Goal: Transaction & Acquisition: Purchase product/service

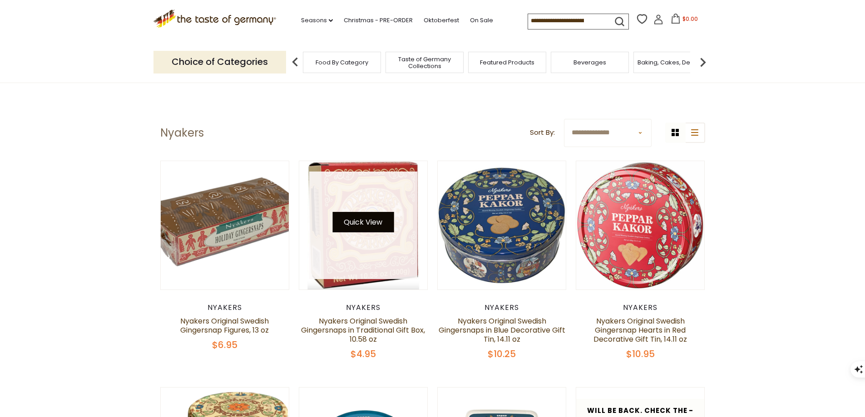
click at [367, 229] on button "Quick View" at bounding box center [362, 222] width 61 height 20
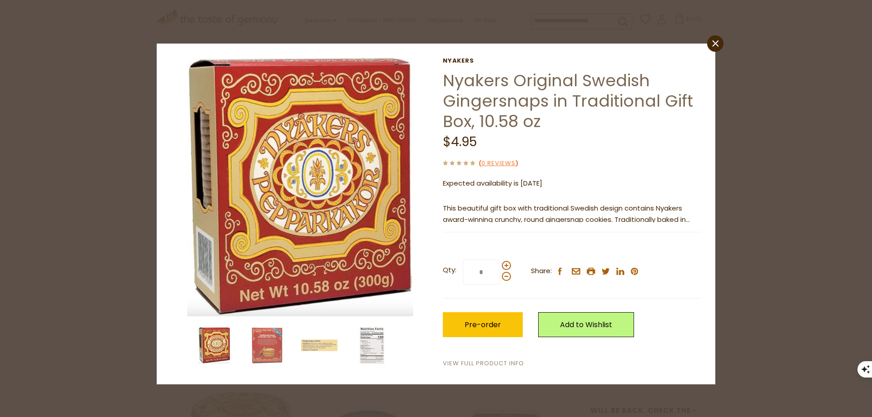
click at [488, 369] on link "View Full Product Info" at bounding box center [483, 364] width 81 height 10
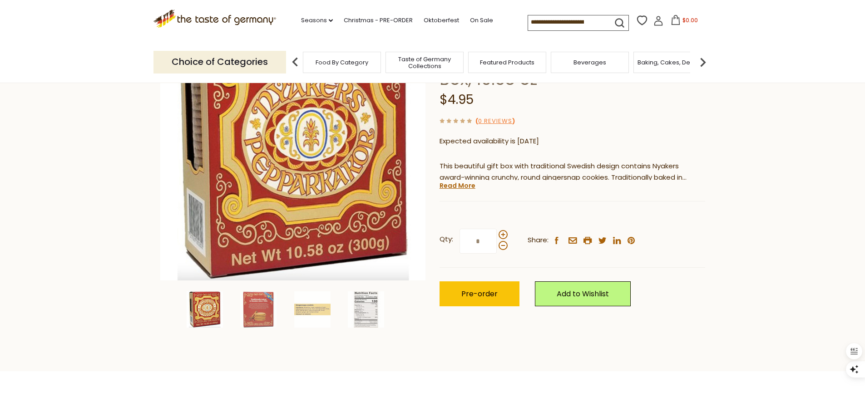
scroll to position [136, 0]
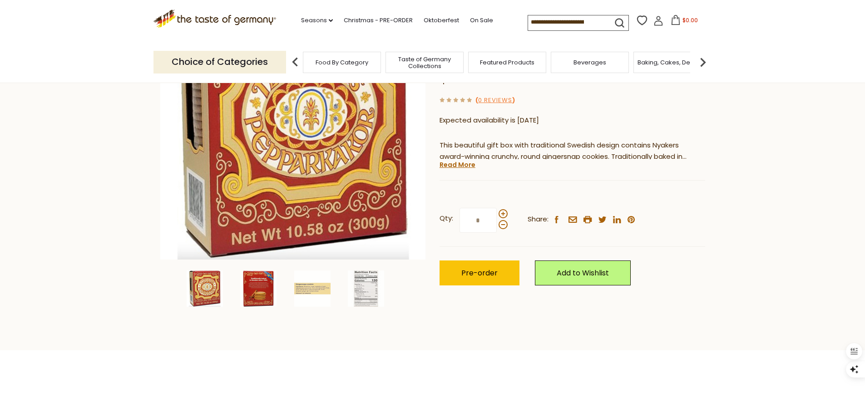
click at [264, 296] on img at bounding box center [258, 289] width 36 height 36
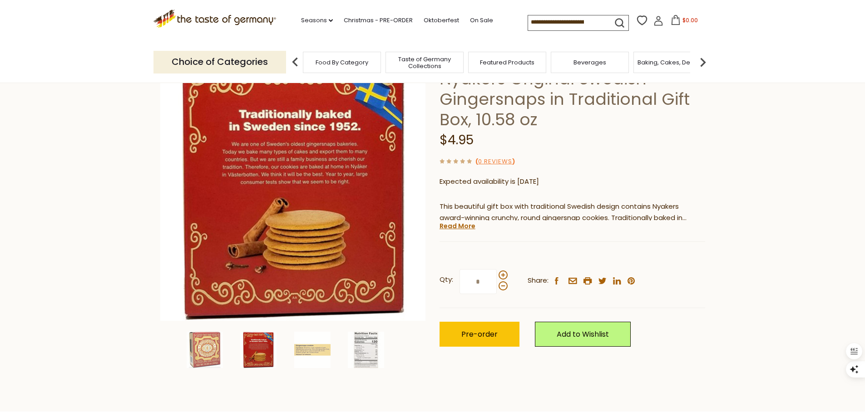
scroll to position [91, 0]
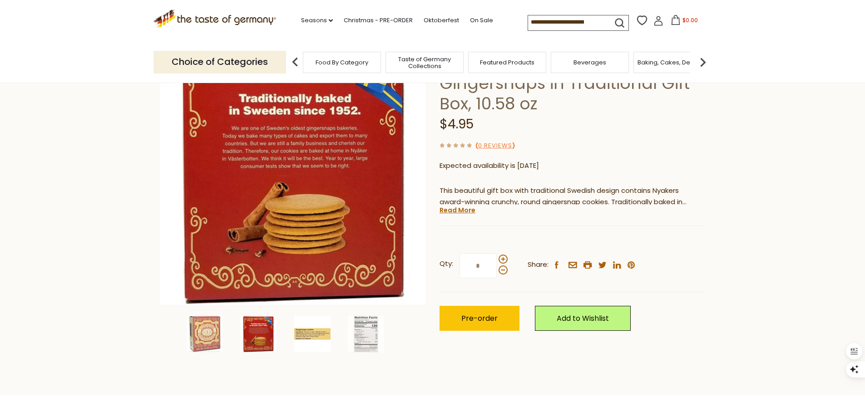
click at [316, 334] on img at bounding box center [312, 334] width 36 height 36
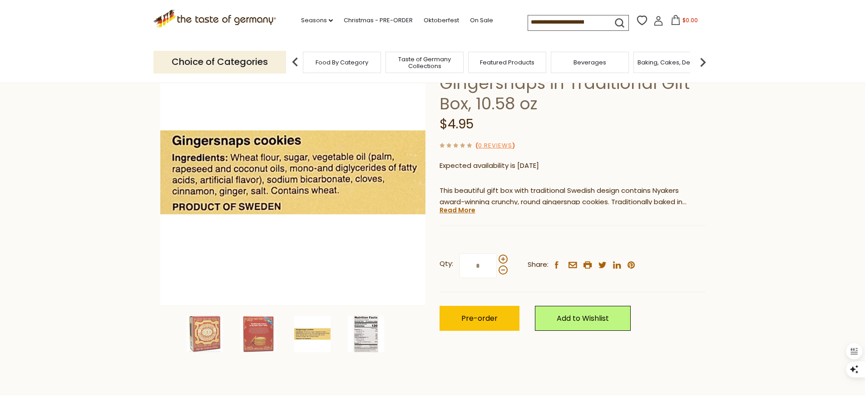
click at [375, 341] on img at bounding box center [366, 334] width 36 height 36
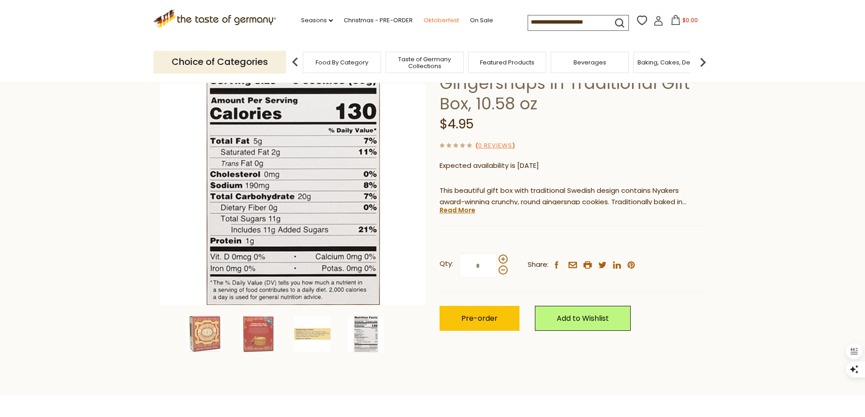
click at [434, 19] on link "Oktoberfest" at bounding box center [441, 20] width 35 height 10
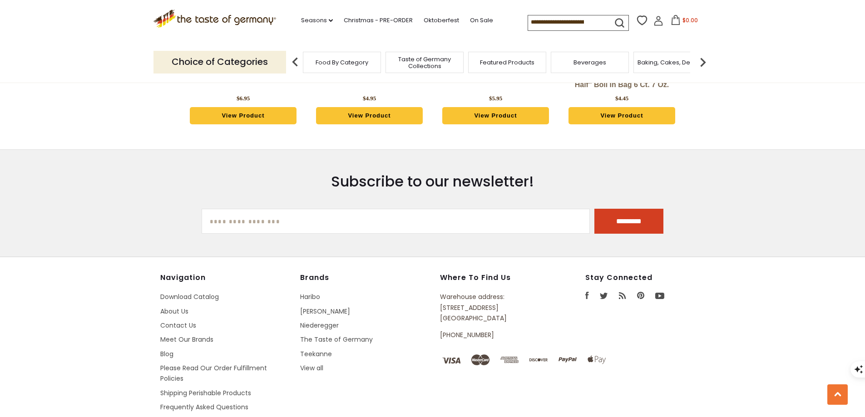
scroll to position [2614, 0]
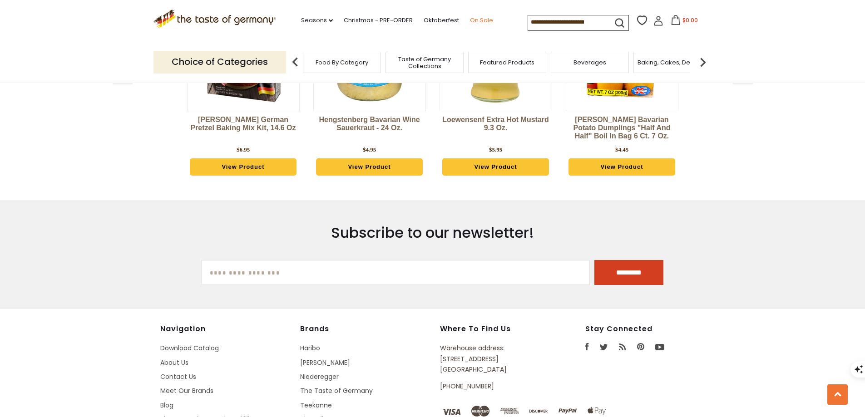
click at [479, 20] on link "On Sale" at bounding box center [481, 20] width 23 height 10
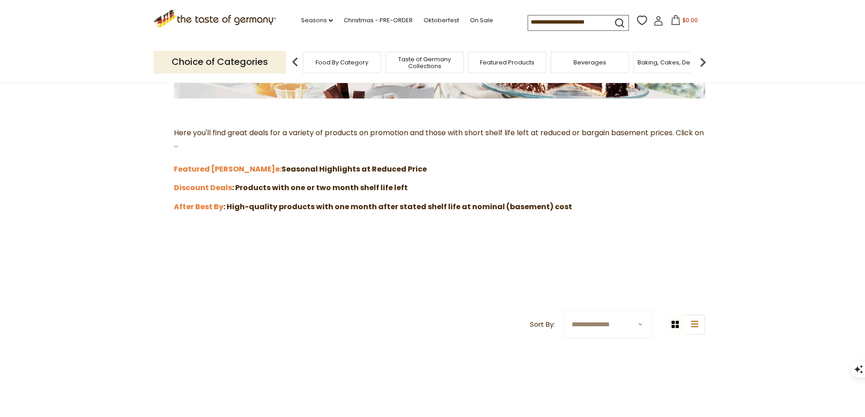
scroll to position [227, 0]
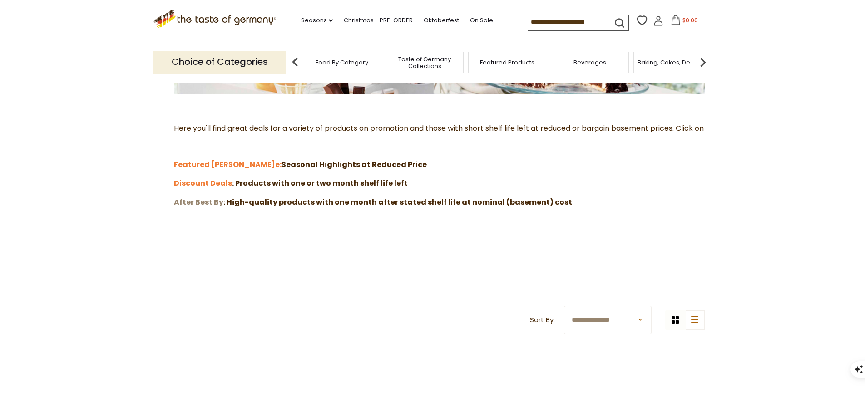
click at [205, 207] on strong "After Best By" at bounding box center [198, 202] width 49 height 10
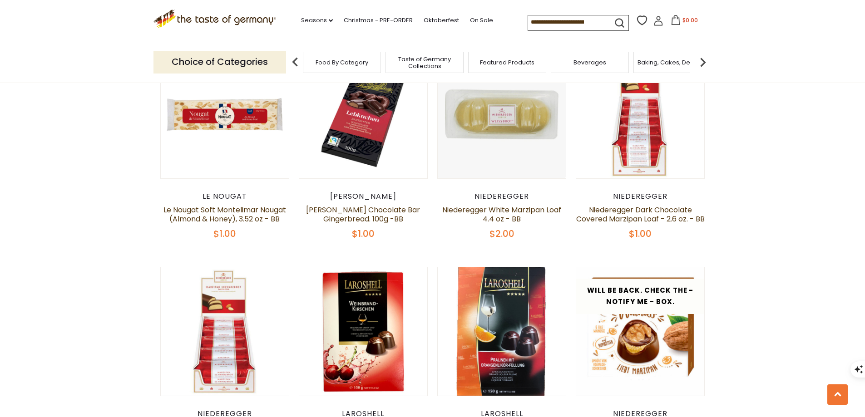
scroll to position [409, 0]
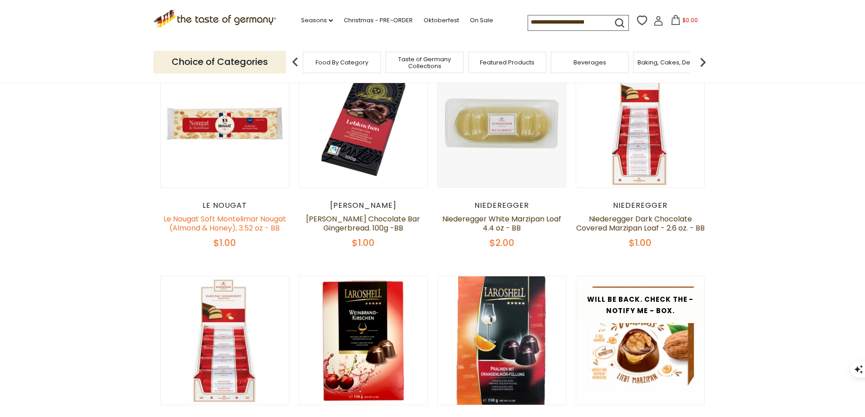
click at [219, 233] on link "Le Nougat Soft Montelimar Nougat (Almond & Honey), 3.52 oz - BB" at bounding box center [224, 224] width 123 height 20
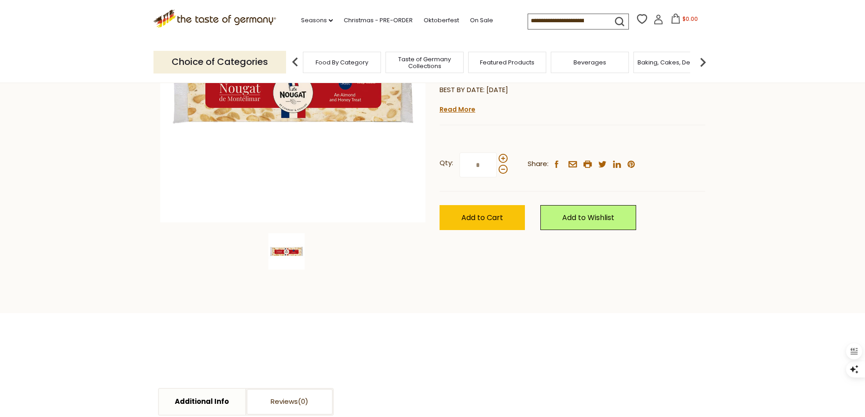
scroll to position [91, 0]
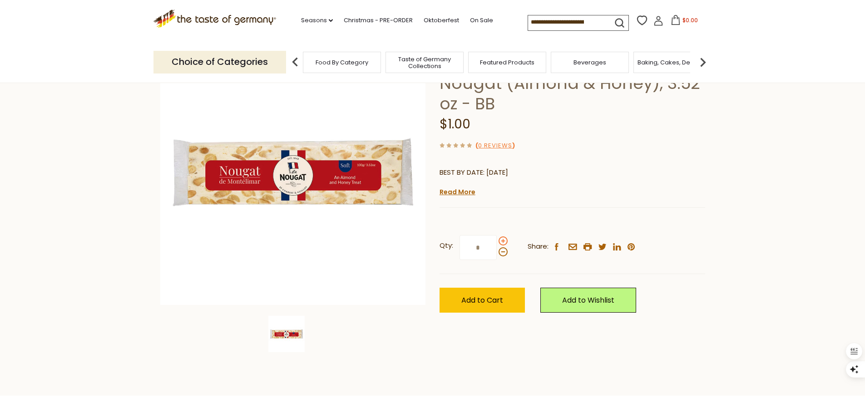
click at [501, 246] on span at bounding box center [502, 241] width 9 height 9
click at [497, 260] on input "*" at bounding box center [477, 247] width 37 height 25
click at [501, 246] on span at bounding box center [502, 241] width 9 height 9
click at [497, 260] on input "*" at bounding box center [477, 247] width 37 height 25
click at [501, 246] on span at bounding box center [502, 241] width 9 height 9
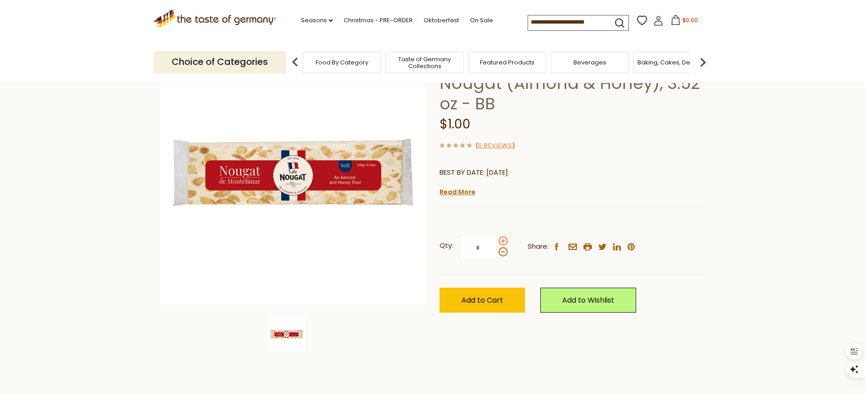
click at [497, 260] on input "*" at bounding box center [477, 247] width 37 height 25
click at [502, 256] on span at bounding box center [502, 251] width 9 height 9
click at [497, 260] on input "*" at bounding box center [477, 247] width 37 height 25
type input "*"
click at [479, 306] on span "Add to Cart" at bounding box center [482, 300] width 42 height 10
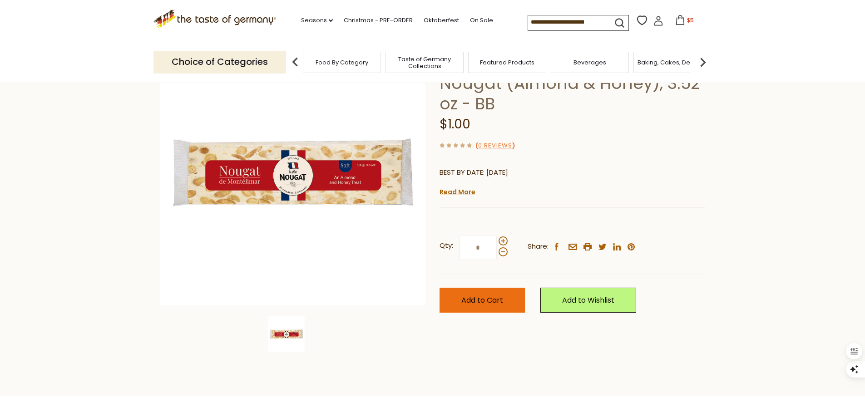
click at [478, 306] on span "Add to Cart" at bounding box center [482, 300] width 42 height 10
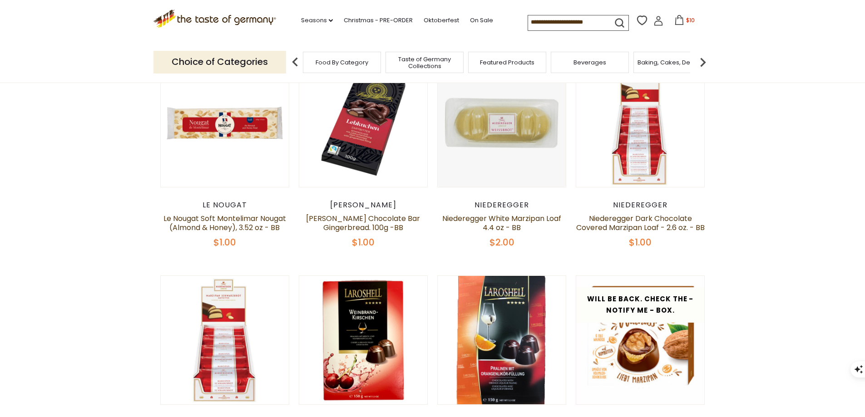
scroll to position [409, 0]
click at [362, 233] on link "Lambertz Chocolate Bar Gingerbread. 100g -BB" at bounding box center [363, 224] width 114 height 20
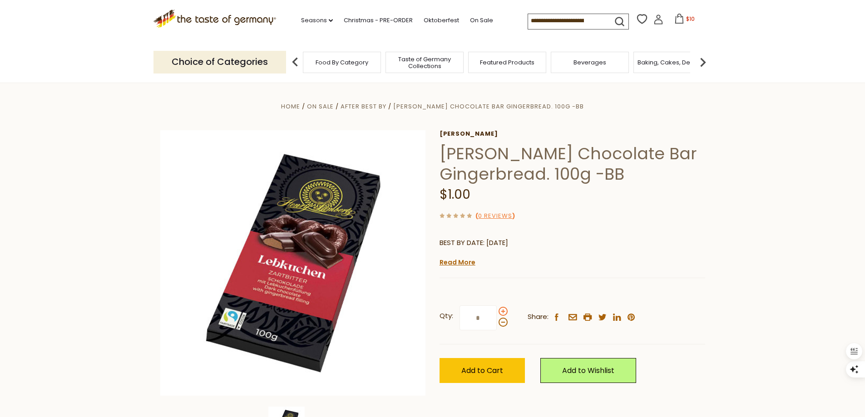
click at [504, 316] on span at bounding box center [502, 311] width 9 height 9
click at [497, 329] on input "*" at bounding box center [477, 318] width 37 height 25
click at [504, 316] on span at bounding box center [502, 311] width 9 height 9
click at [497, 329] on input "*" at bounding box center [477, 318] width 37 height 25
click at [504, 316] on span at bounding box center [502, 311] width 9 height 9
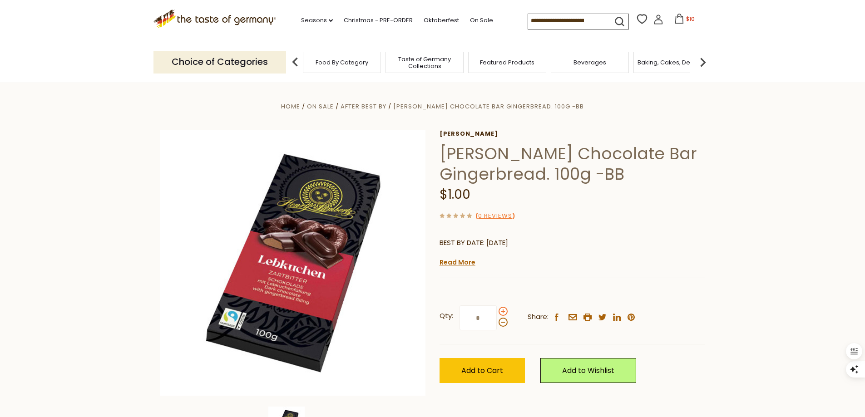
click at [497, 329] on input "*" at bounding box center [477, 318] width 37 height 25
click at [503, 327] on span at bounding box center [502, 322] width 9 height 9
click at [497, 330] on input "*" at bounding box center [477, 318] width 37 height 25
type input "*"
click at [485, 376] on span "Add to Cart" at bounding box center [482, 370] width 42 height 10
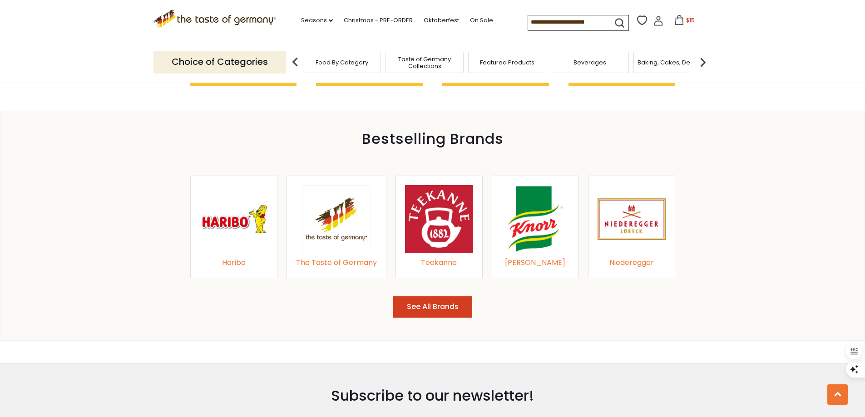
scroll to position [908, 0]
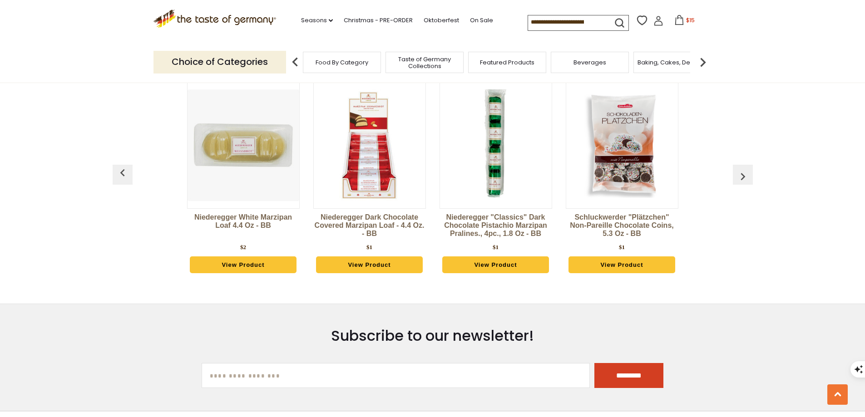
scroll to position [906, 0]
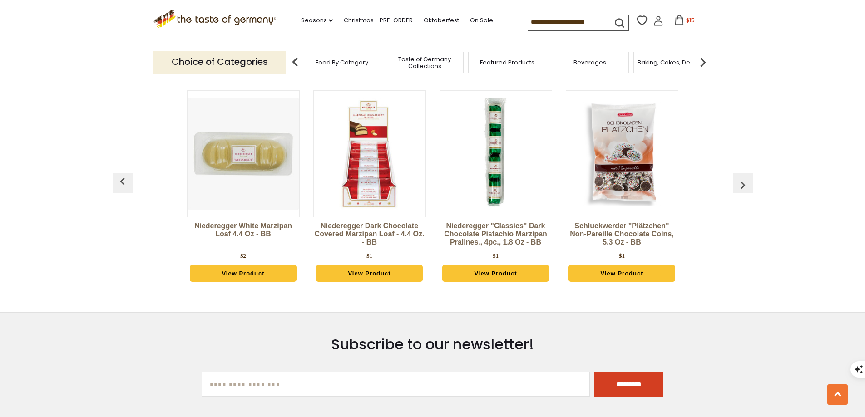
click at [494, 249] on link "Niederegger "Classics" Dark Chocolate Pistachio Marzipan Pralines., 4pc., 1.8 o…" at bounding box center [495, 235] width 113 height 27
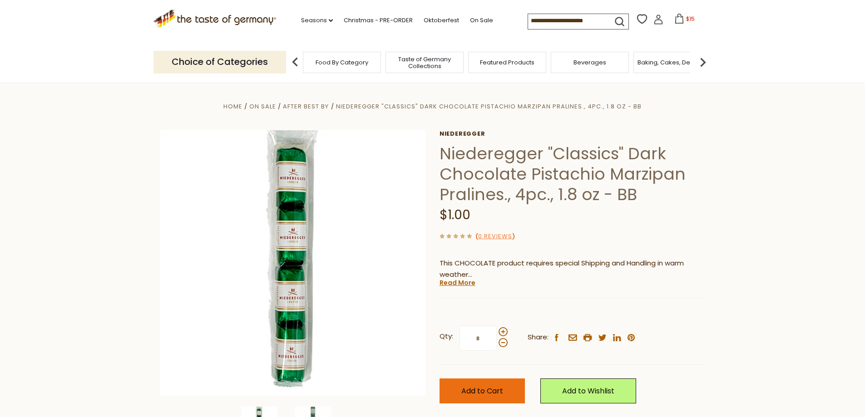
scroll to position [136, 0]
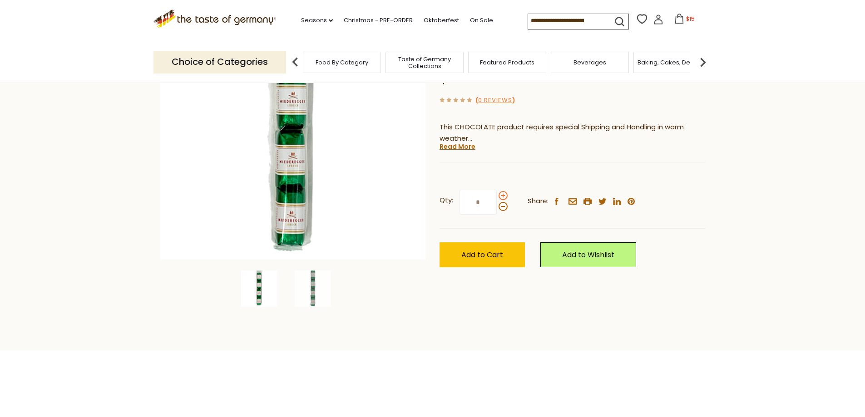
click at [505, 200] on span at bounding box center [502, 195] width 9 height 9
click at [497, 215] on input "*" at bounding box center [477, 202] width 37 height 25
click at [505, 200] on span at bounding box center [502, 195] width 9 height 9
click at [497, 215] on input "*" at bounding box center [477, 202] width 37 height 25
type input "*"
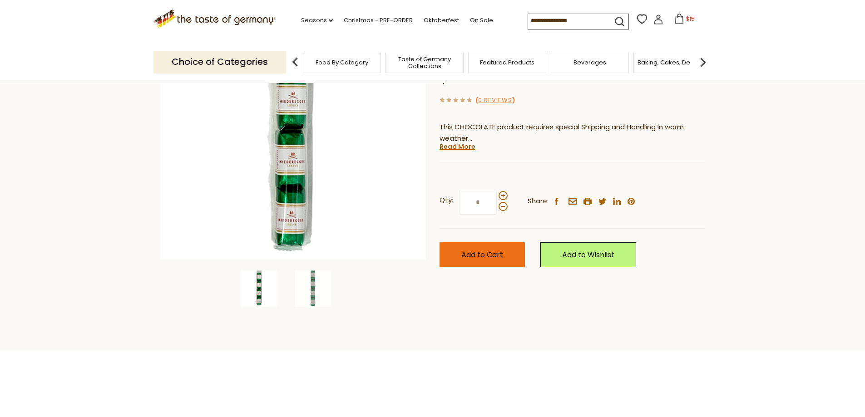
click at [477, 267] on button "Add to Cart" at bounding box center [481, 254] width 85 height 25
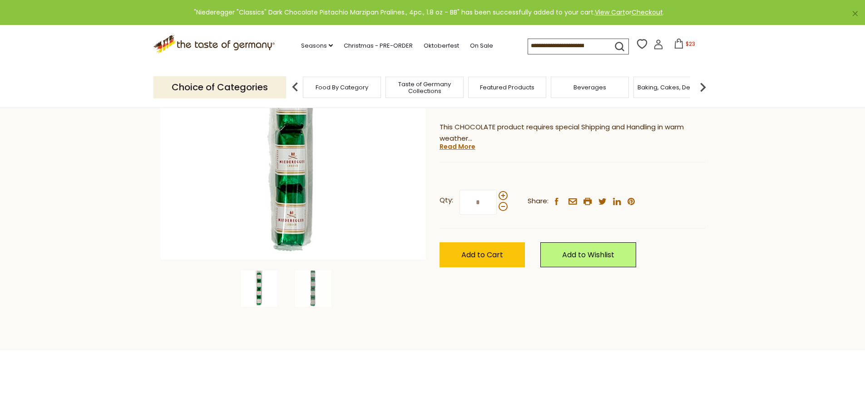
click at [676, 48] on icon at bounding box center [679, 44] width 10 height 10
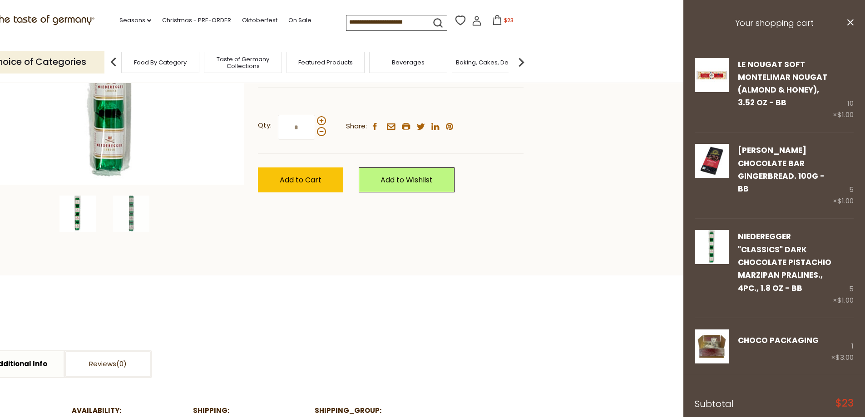
scroll to position [227, 0]
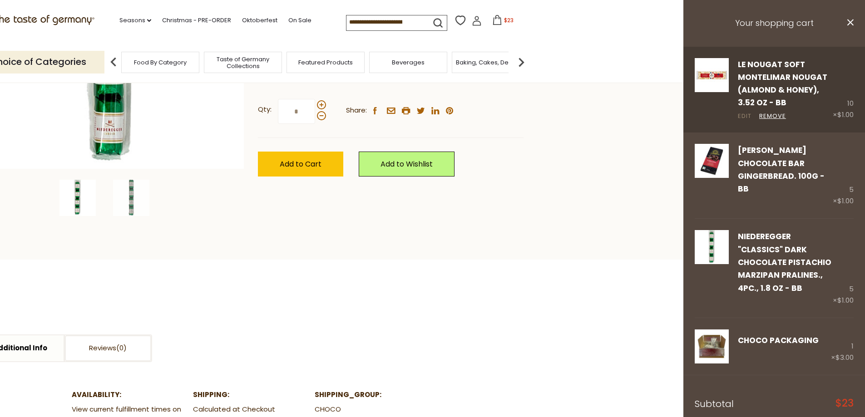
click at [747, 121] on link "Edit" at bounding box center [745, 117] width 14 height 10
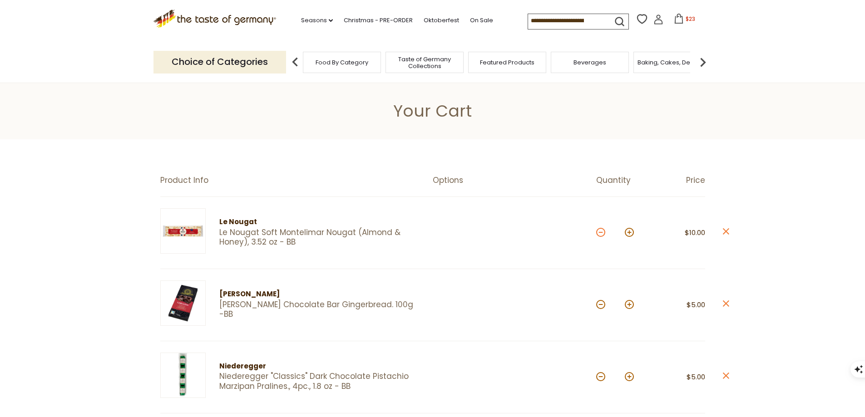
click at [597, 237] on button at bounding box center [600, 232] width 9 height 9
type input "*"
click at [597, 237] on button at bounding box center [600, 232] width 9 height 9
type input "*"
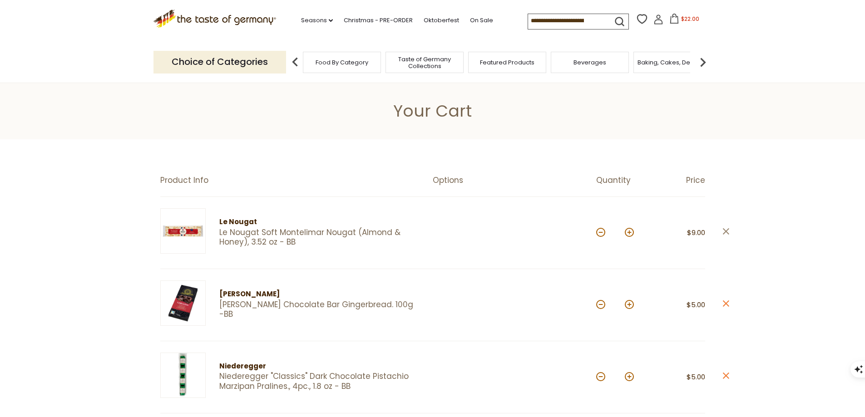
click at [728, 235] on icon "close" at bounding box center [725, 231] width 7 height 7
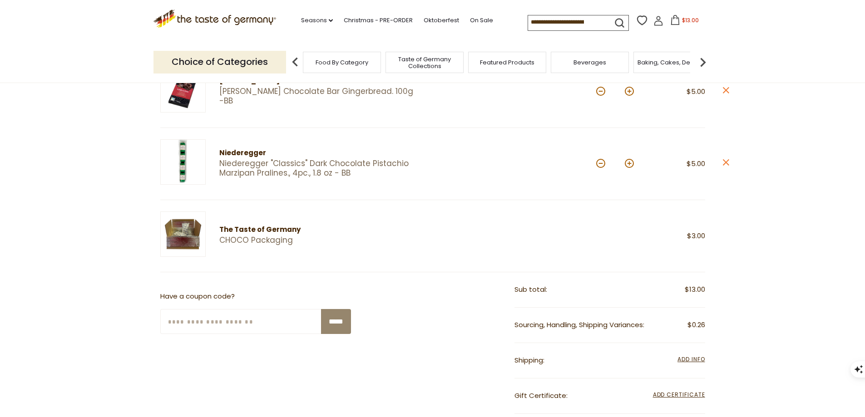
scroll to position [182, 0]
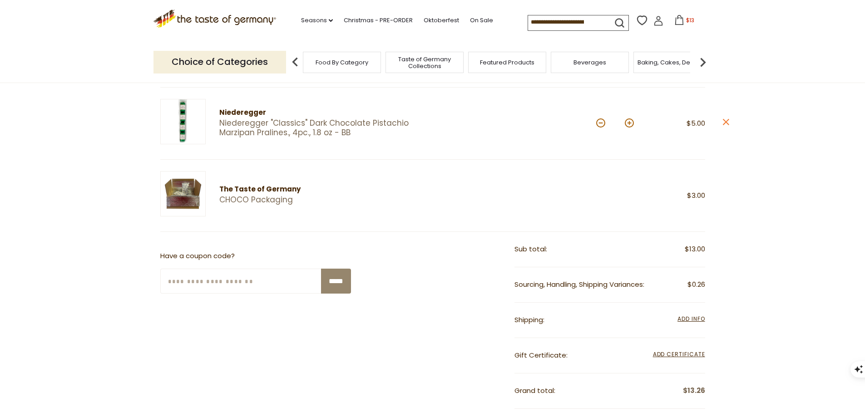
click at [250, 195] on div "The Taste of Germany" at bounding box center [333, 189] width 228 height 11
click at [188, 213] on img at bounding box center [182, 193] width 45 height 45
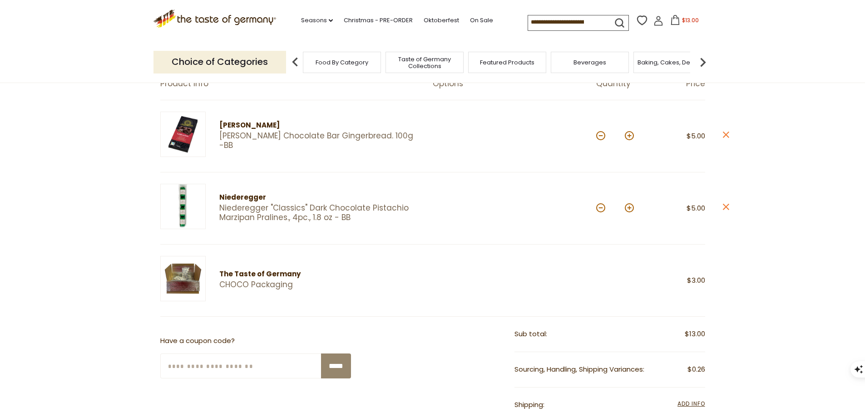
scroll to position [91, 0]
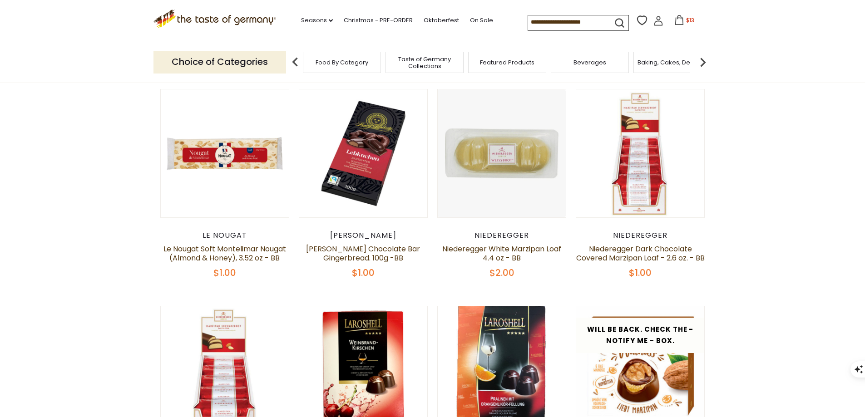
scroll to position [361, 0]
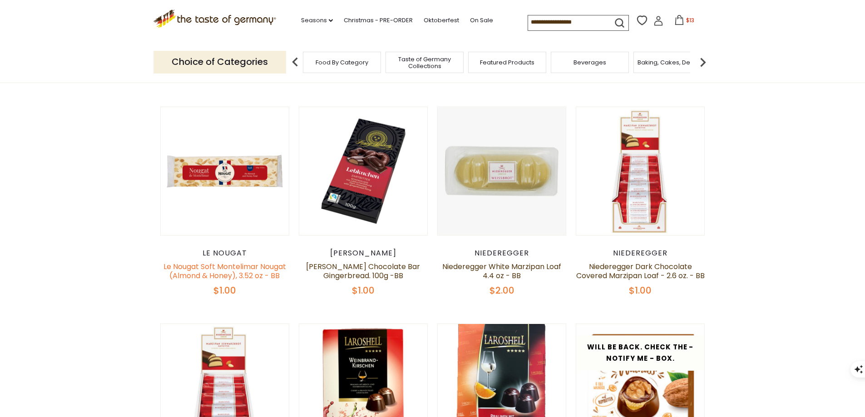
click at [219, 281] on link "Le Nougat Soft Montelimar Nougat (Almond & Honey), 3.52 oz - BB" at bounding box center [224, 271] width 123 height 20
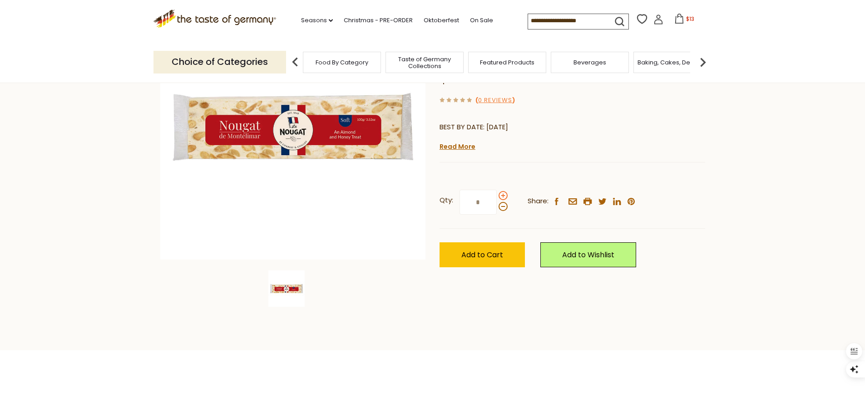
click at [503, 200] on span at bounding box center [502, 195] width 9 height 9
click at [497, 215] on input "*" at bounding box center [477, 202] width 37 height 25
click at [503, 200] on span at bounding box center [502, 195] width 9 height 9
click at [497, 215] on input "*" at bounding box center [477, 202] width 37 height 25
click at [503, 200] on span at bounding box center [502, 195] width 9 height 9
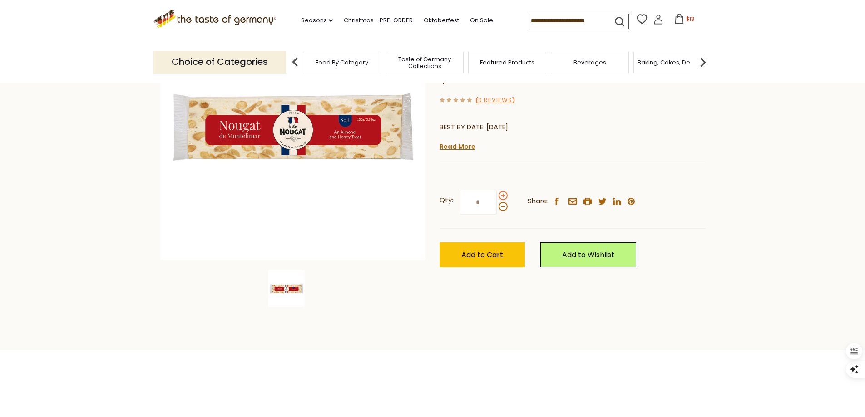
click at [497, 215] on input "*" at bounding box center [477, 202] width 37 height 25
click at [503, 200] on span at bounding box center [502, 195] width 9 height 9
click at [497, 215] on input "*" at bounding box center [477, 202] width 37 height 25
click at [503, 211] on span at bounding box center [502, 206] width 9 height 9
click at [497, 215] on input "*" at bounding box center [477, 202] width 37 height 25
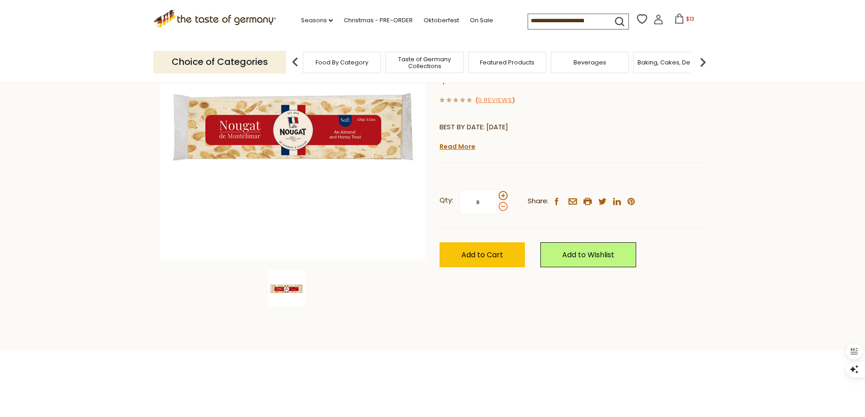
type input "*"
click at [483, 260] on span "Add to Cart" at bounding box center [482, 255] width 42 height 10
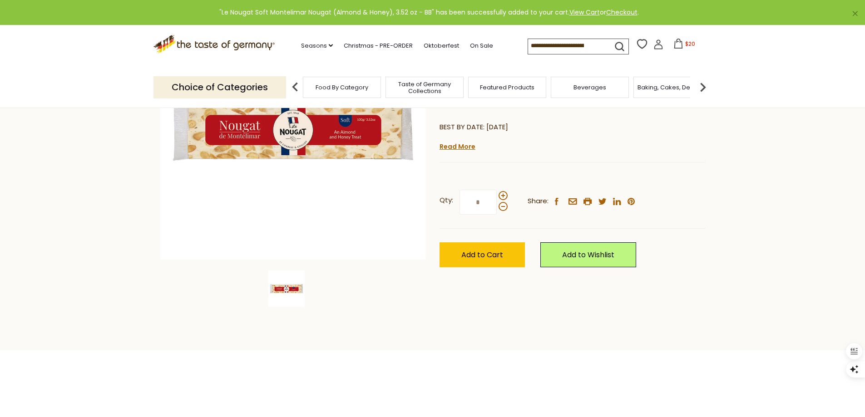
click at [677, 48] on icon at bounding box center [678, 44] width 10 height 10
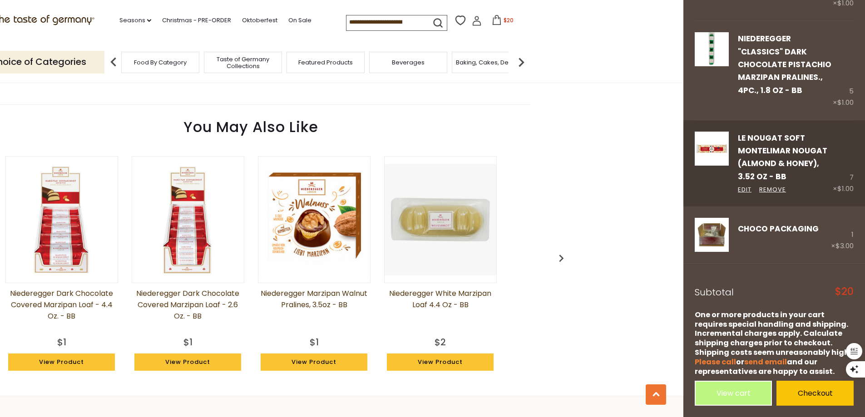
scroll to position [636, 0]
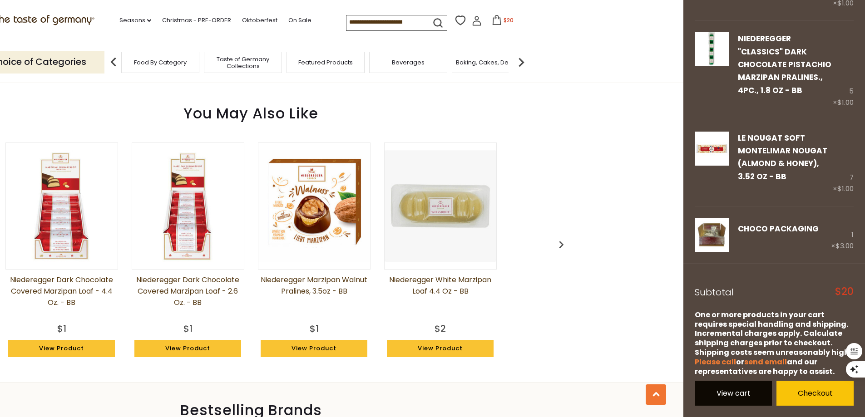
click at [731, 397] on link "View cart" at bounding box center [733, 393] width 77 height 25
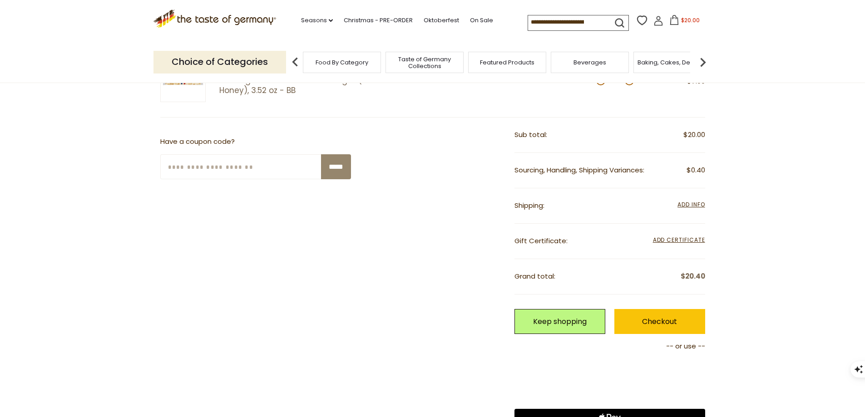
scroll to position [318, 0]
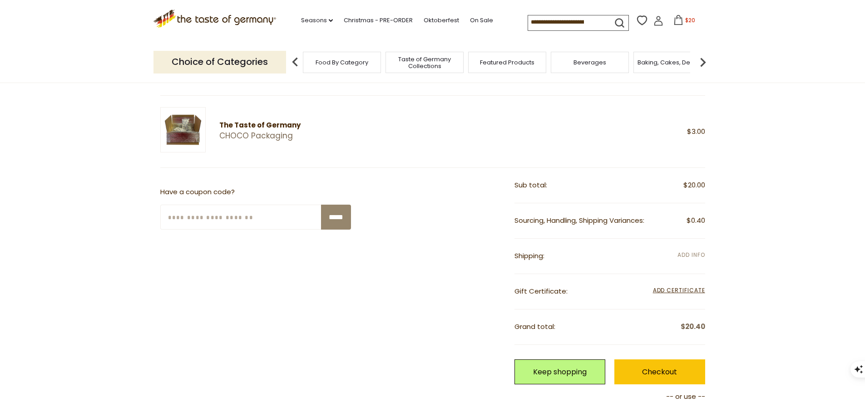
click at [689, 259] on span "Add Info" at bounding box center [690, 255] width 27 height 8
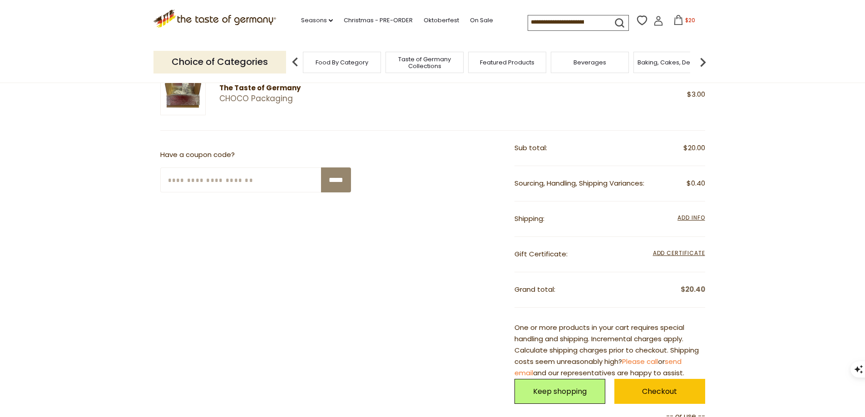
scroll to position [409, 0]
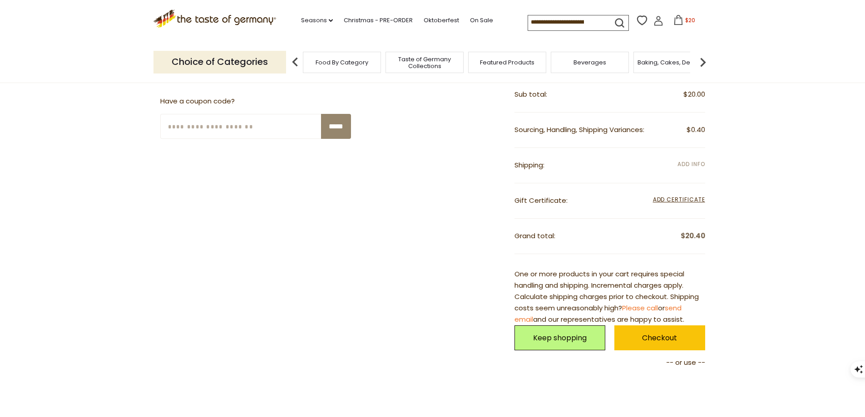
click at [682, 168] on span "Add Info" at bounding box center [690, 164] width 27 height 8
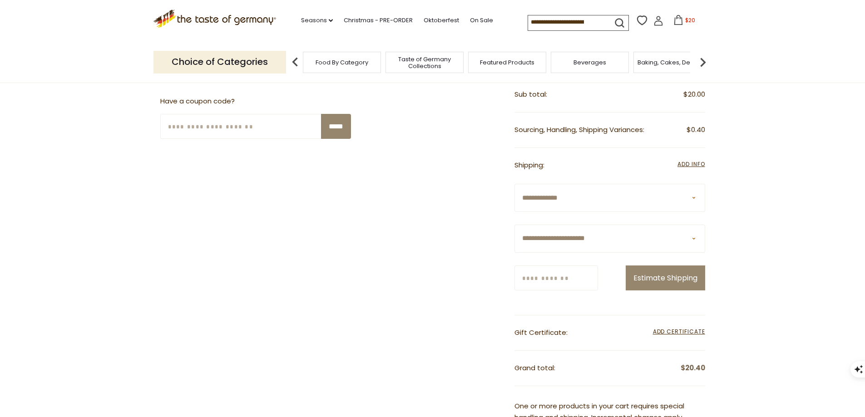
click at [690, 253] on select "**********" at bounding box center [609, 239] width 191 height 28
select select "**"
click at [514, 253] on select "**********" at bounding box center [609, 239] width 191 height 28
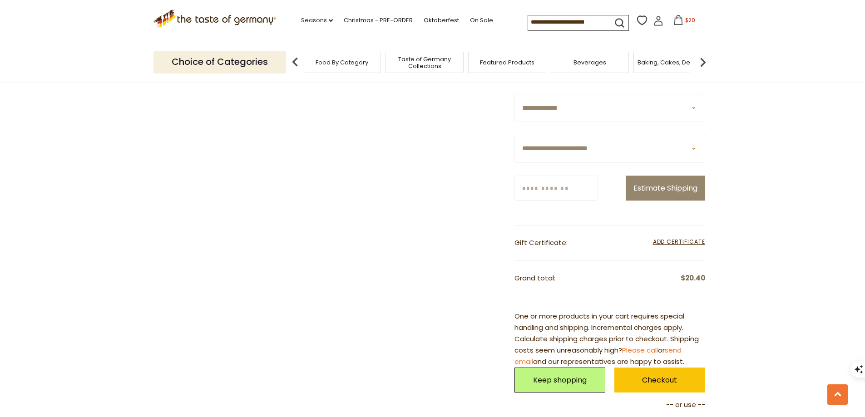
scroll to position [499, 0]
drag, startPoint x: 541, startPoint y: 224, endPoint x: 531, endPoint y: 225, distance: 9.5
click at [539, 200] on input "Zip/Postcode" at bounding box center [556, 187] width 84 height 25
type input "*****"
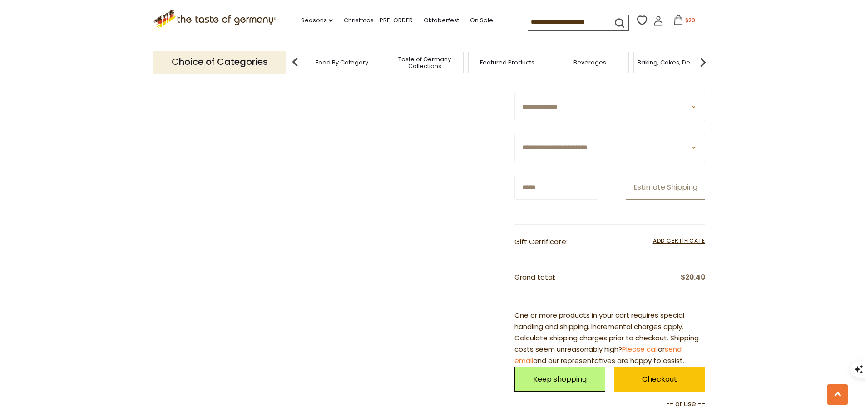
click at [657, 200] on button "Estimate Shipping" at bounding box center [665, 187] width 79 height 25
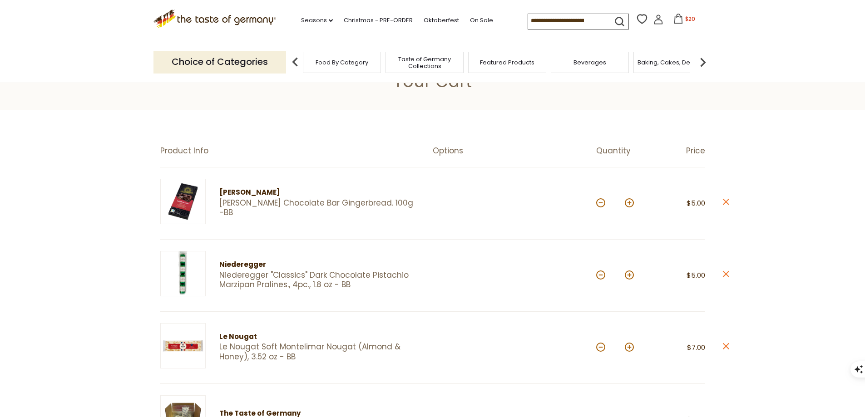
scroll to position [45, 0]
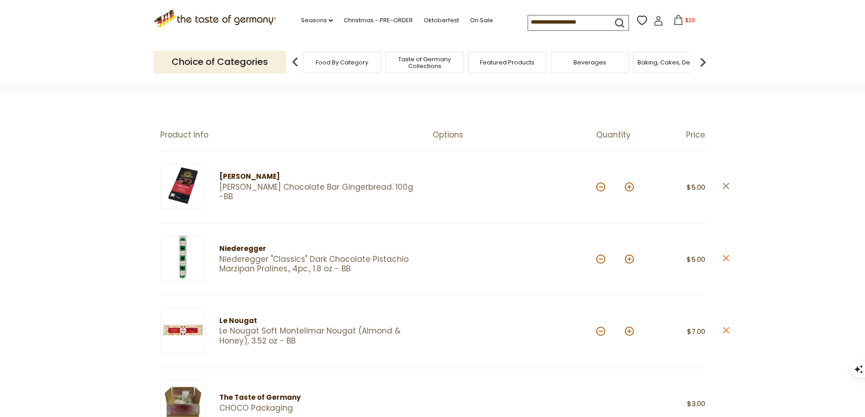
click at [729, 190] on icon "close" at bounding box center [725, 186] width 7 height 7
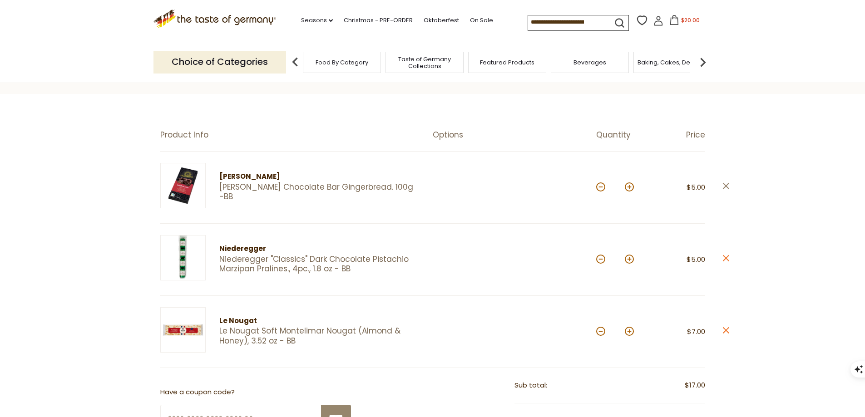
click at [728, 189] on icon at bounding box center [725, 186] width 6 height 6
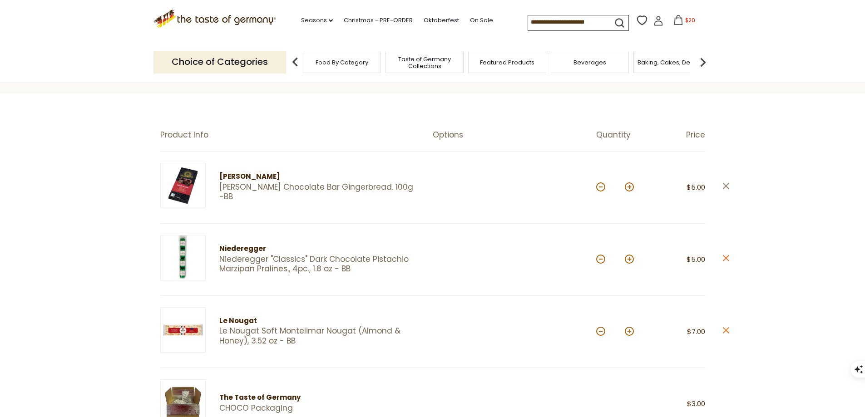
click at [728, 189] on icon at bounding box center [725, 186] width 6 height 6
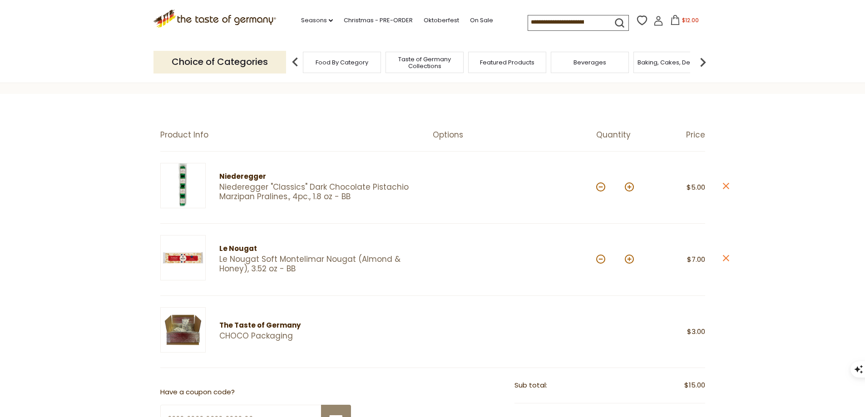
click at [729, 189] on icon at bounding box center [725, 186] width 6 height 6
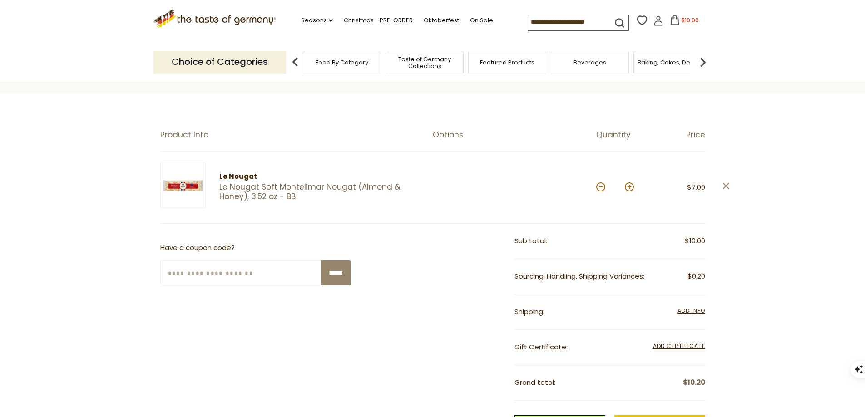
click at [729, 189] on icon at bounding box center [725, 186] width 6 height 6
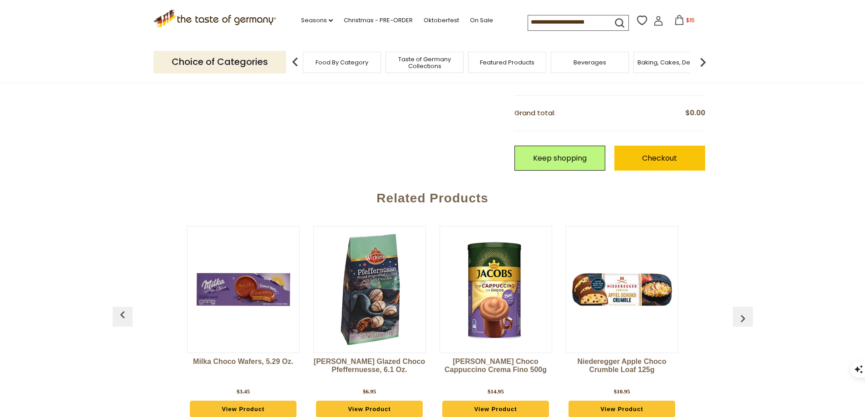
scroll to position [318, 0]
